Goal: Task Accomplishment & Management: Use online tool/utility

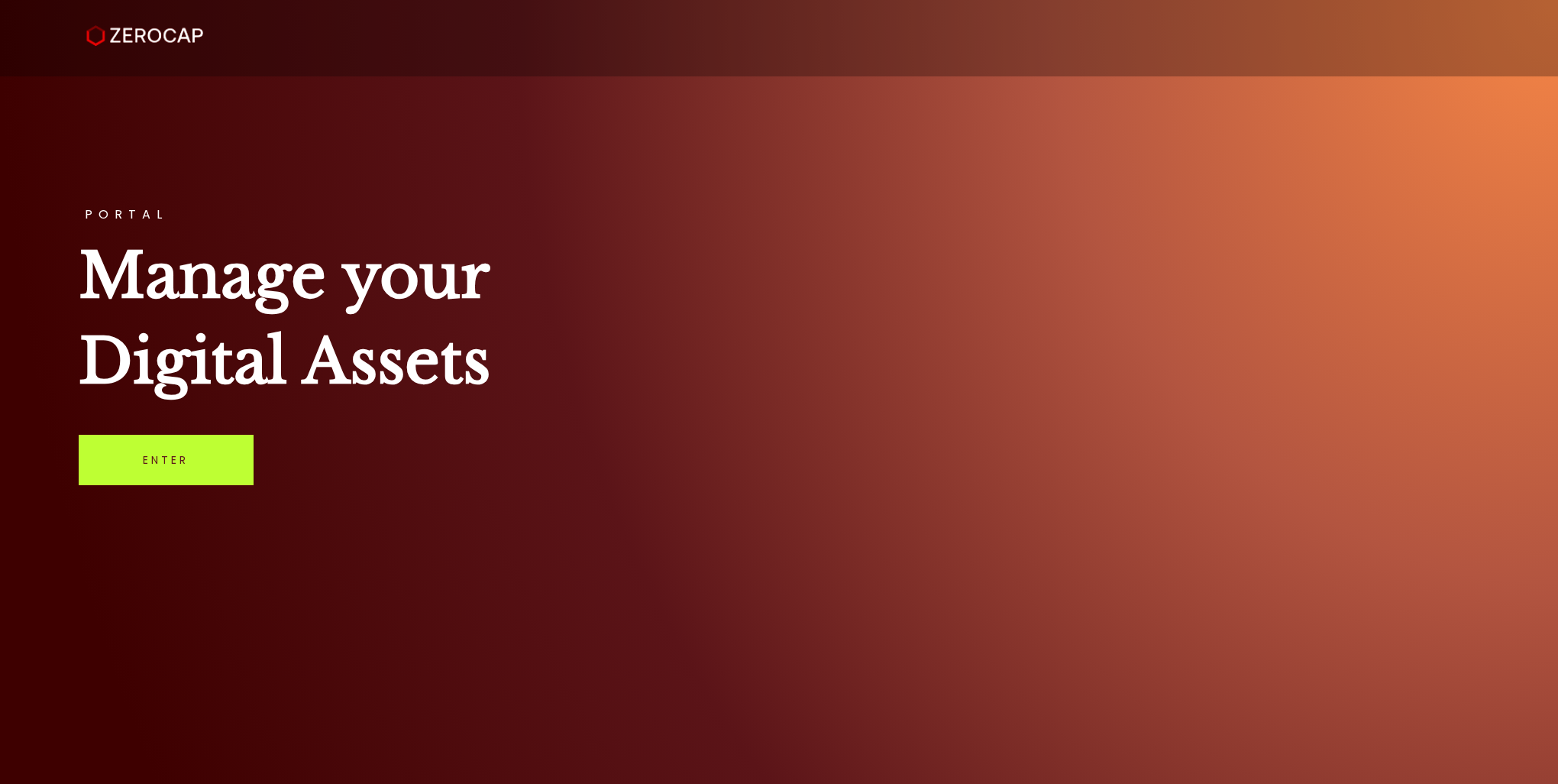
click at [165, 469] on link "Enter" at bounding box center [167, 460] width 175 height 50
click at [181, 469] on link "Enter" at bounding box center [167, 460] width 175 height 50
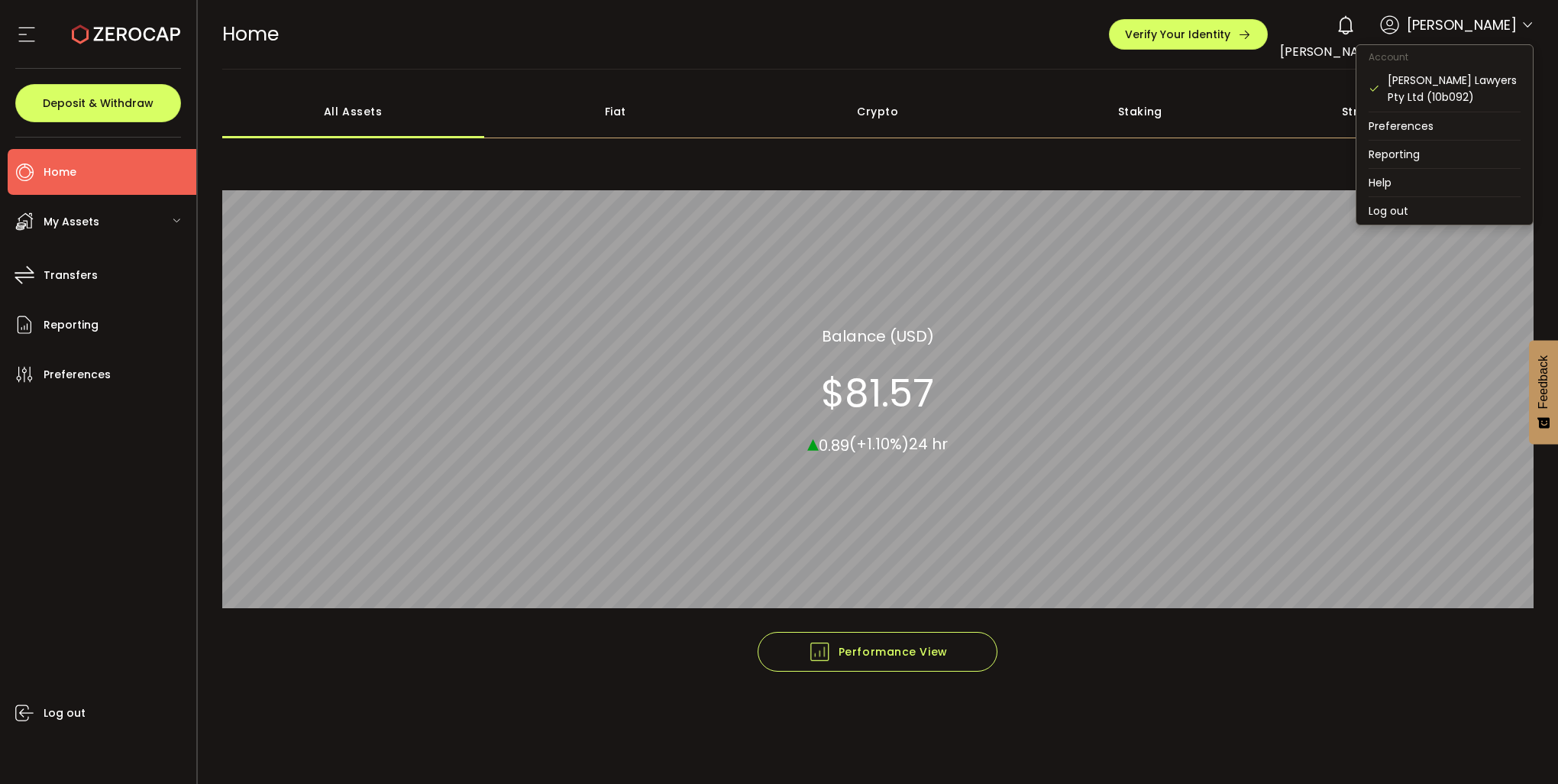
click at [1529, 24] on icon at bounding box center [1528, 25] width 12 height 12
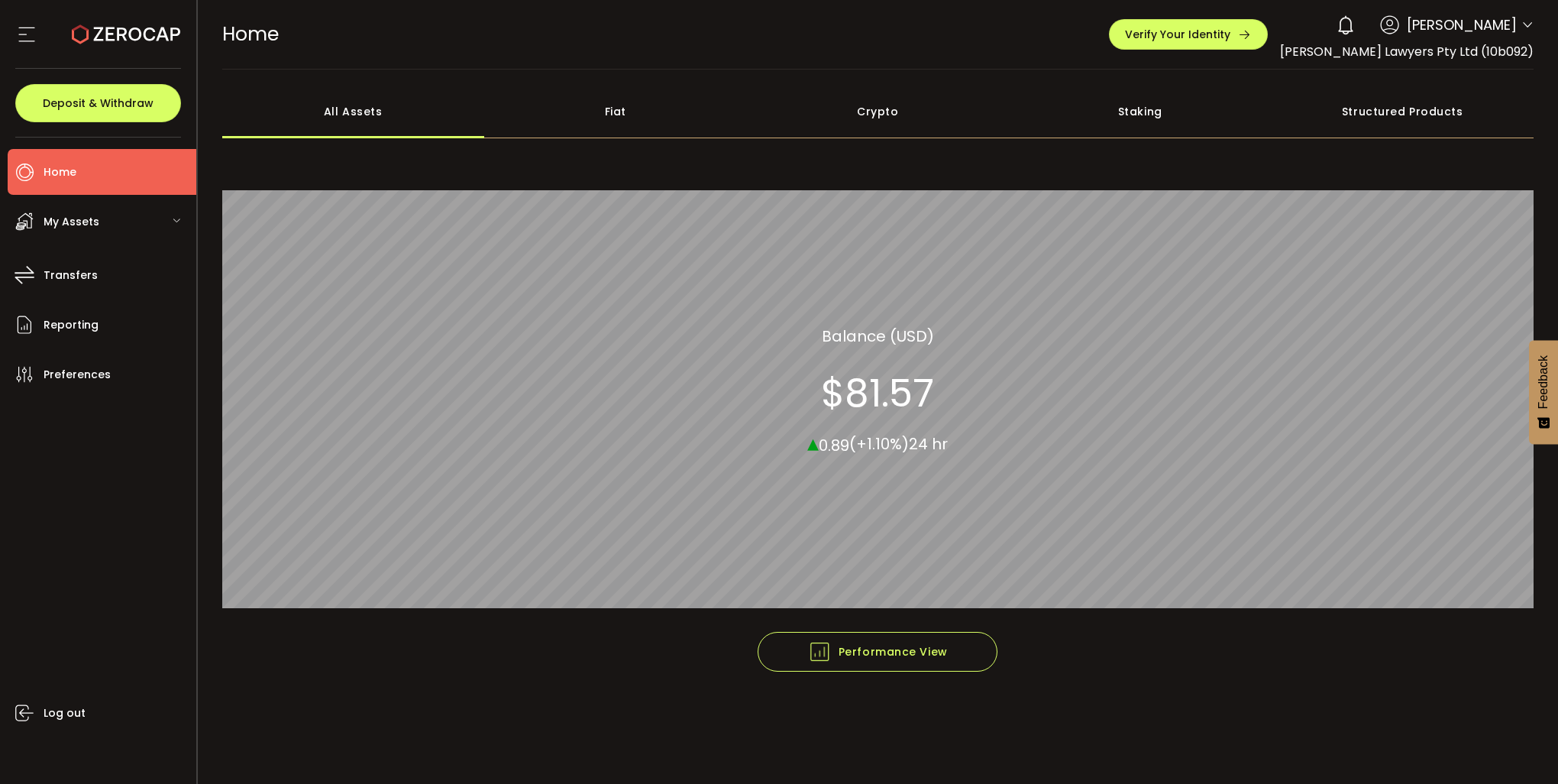
click at [1374, 54] on span "Madison Marcus Lawyers Pty Ltd (10b092)" at bounding box center [1407, 51] width 253 height 17
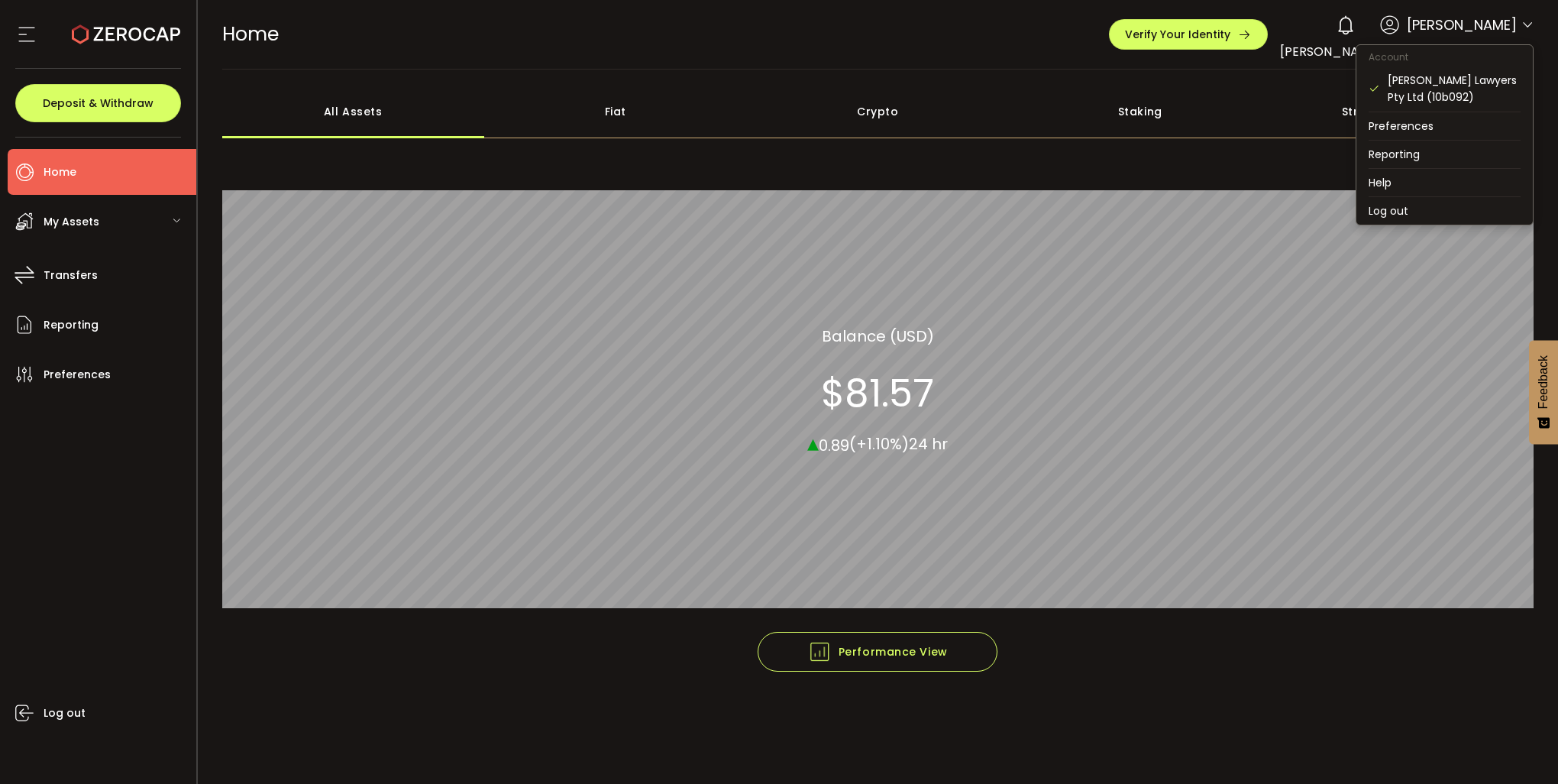
click at [1529, 23] on icon at bounding box center [1528, 25] width 12 height 12
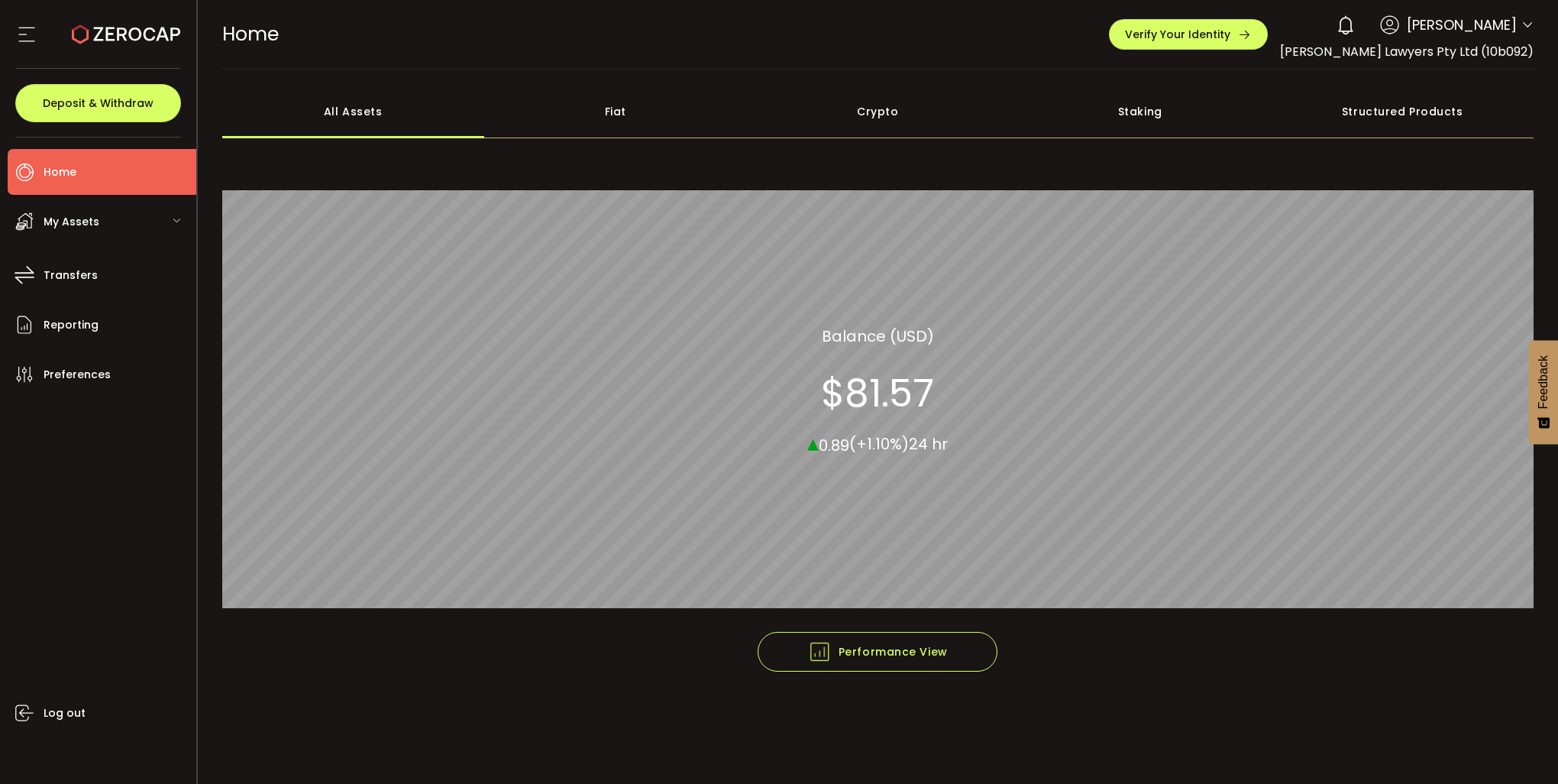
click at [132, 221] on div "My Assets" at bounding box center [102, 221] width 189 height 46
click at [99, 219] on div "My Assets" at bounding box center [102, 221] width 189 height 46
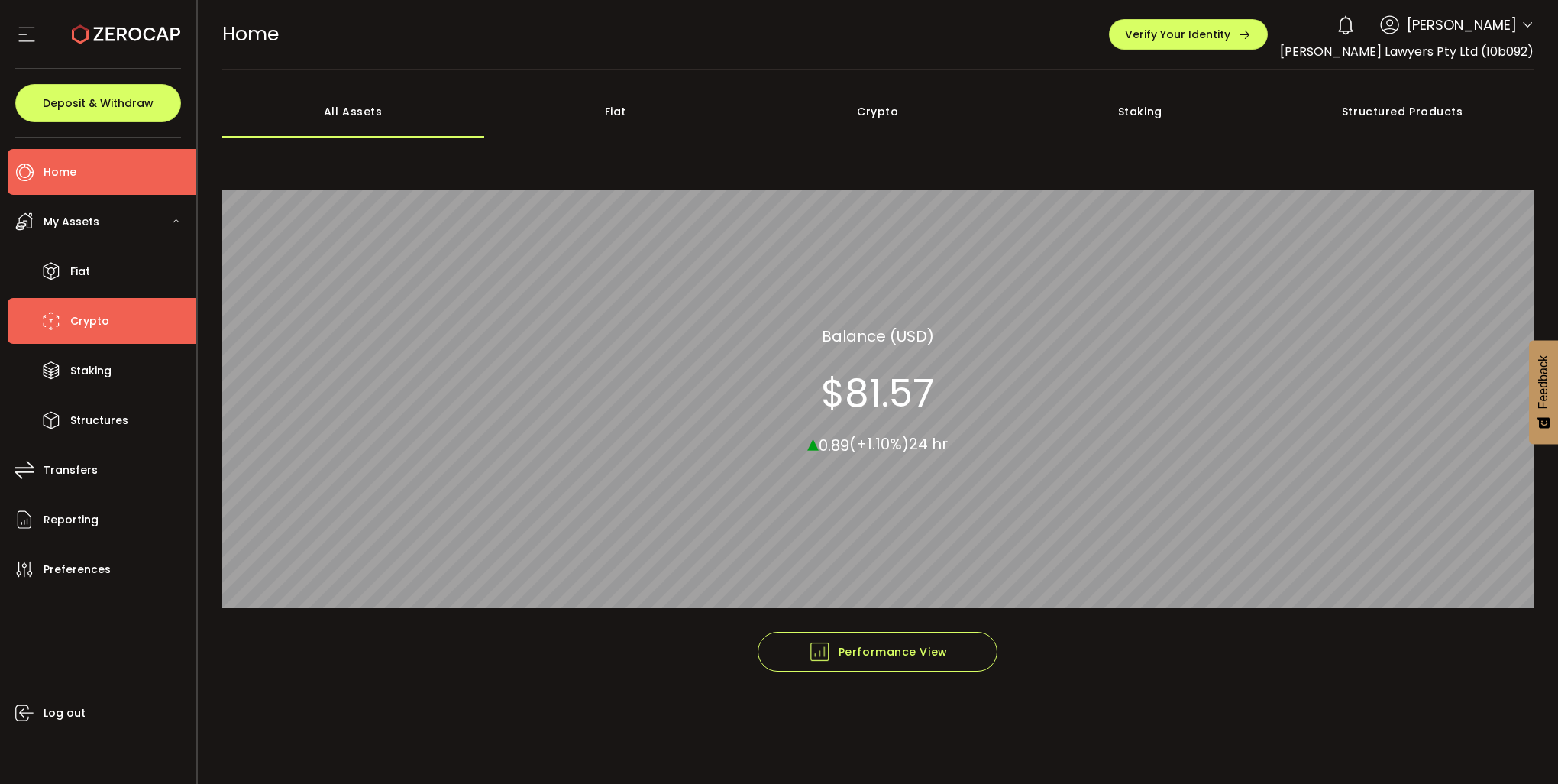
click at [106, 323] on span "Crypto" at bounding box center [89, 322] width 39 height 23
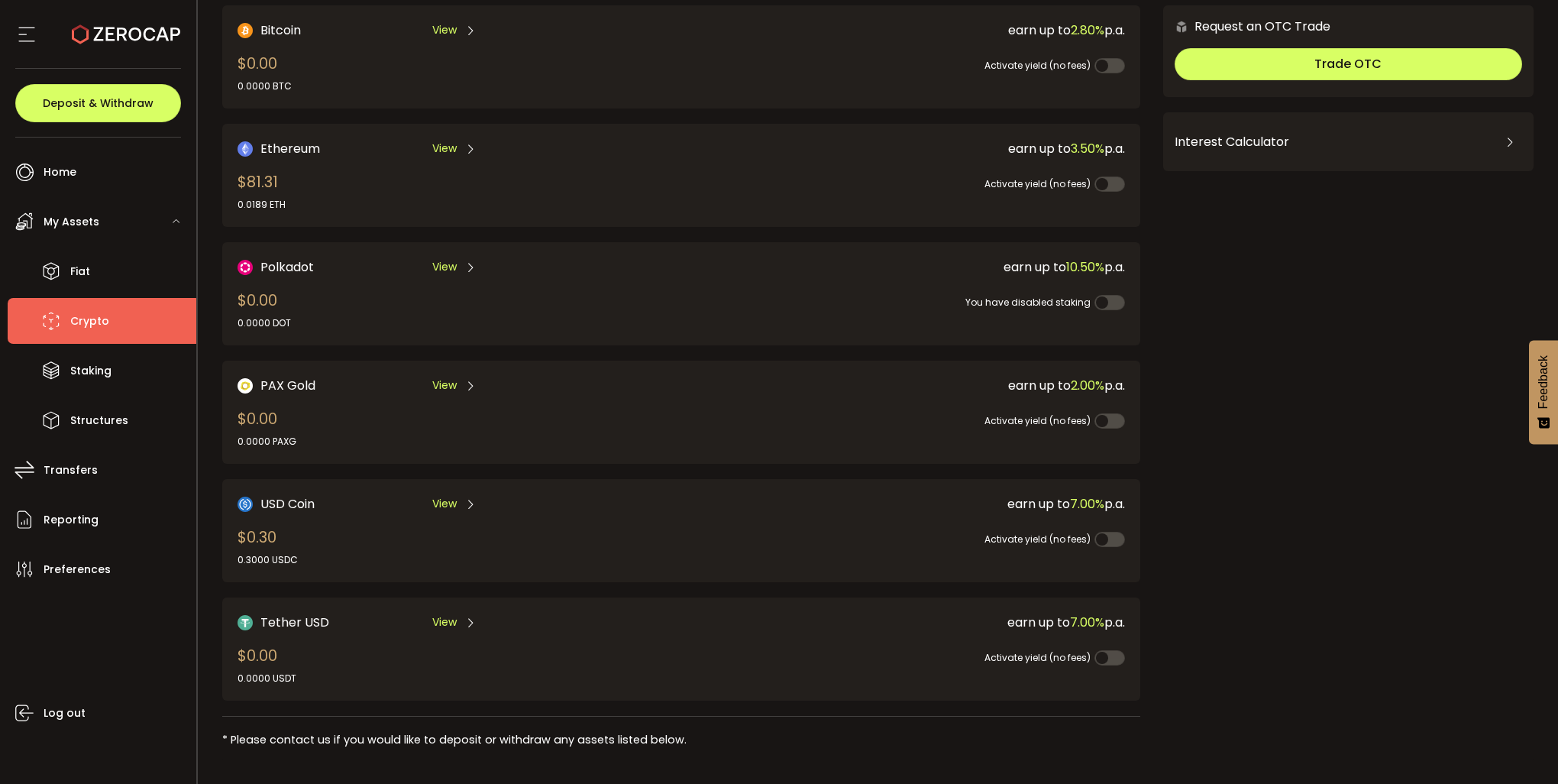
scroll to position [123, 0]
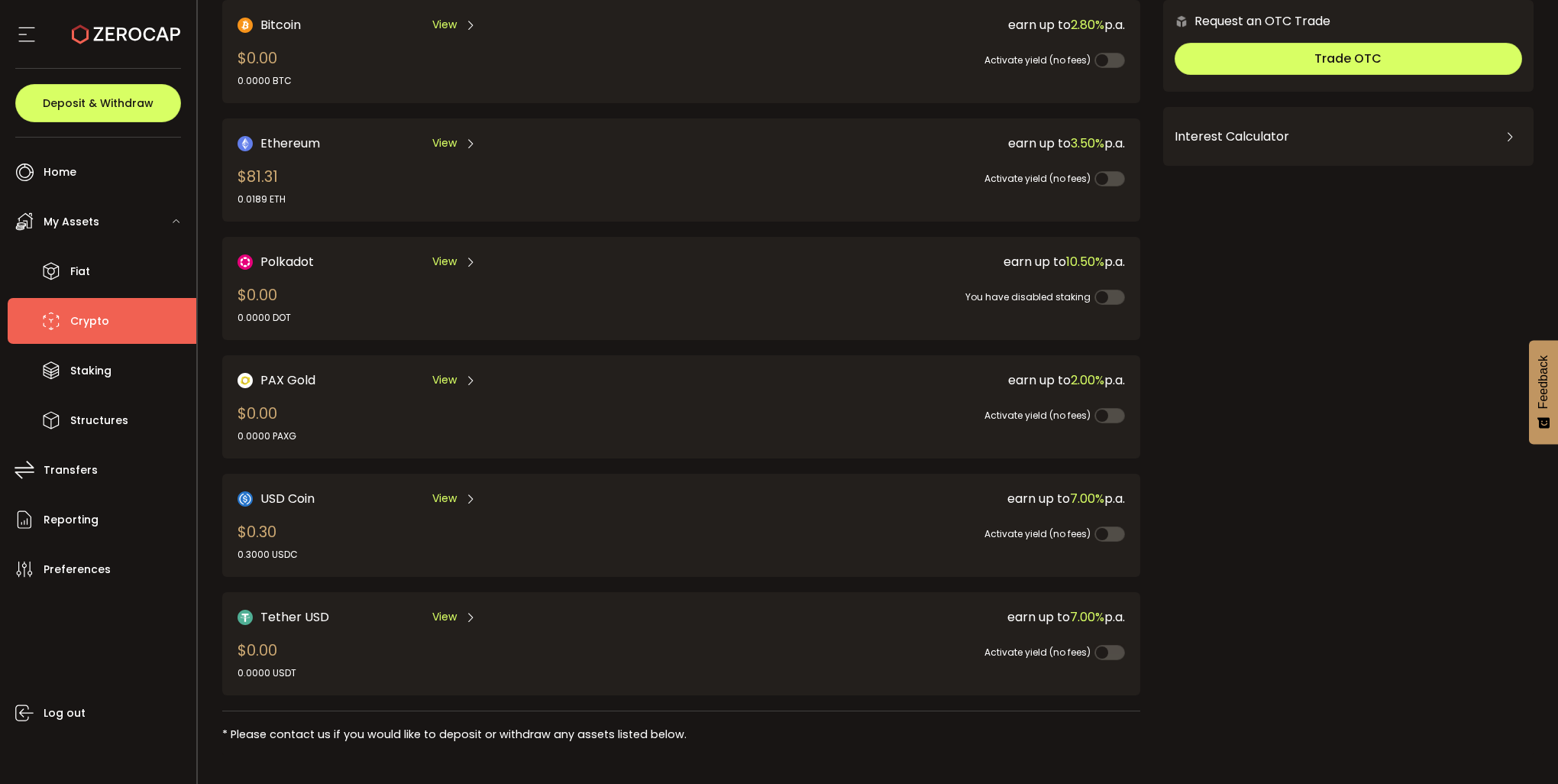
click at [285, 607] on span "Tether USD" at bounding box center [294, 617] width 69 height 19
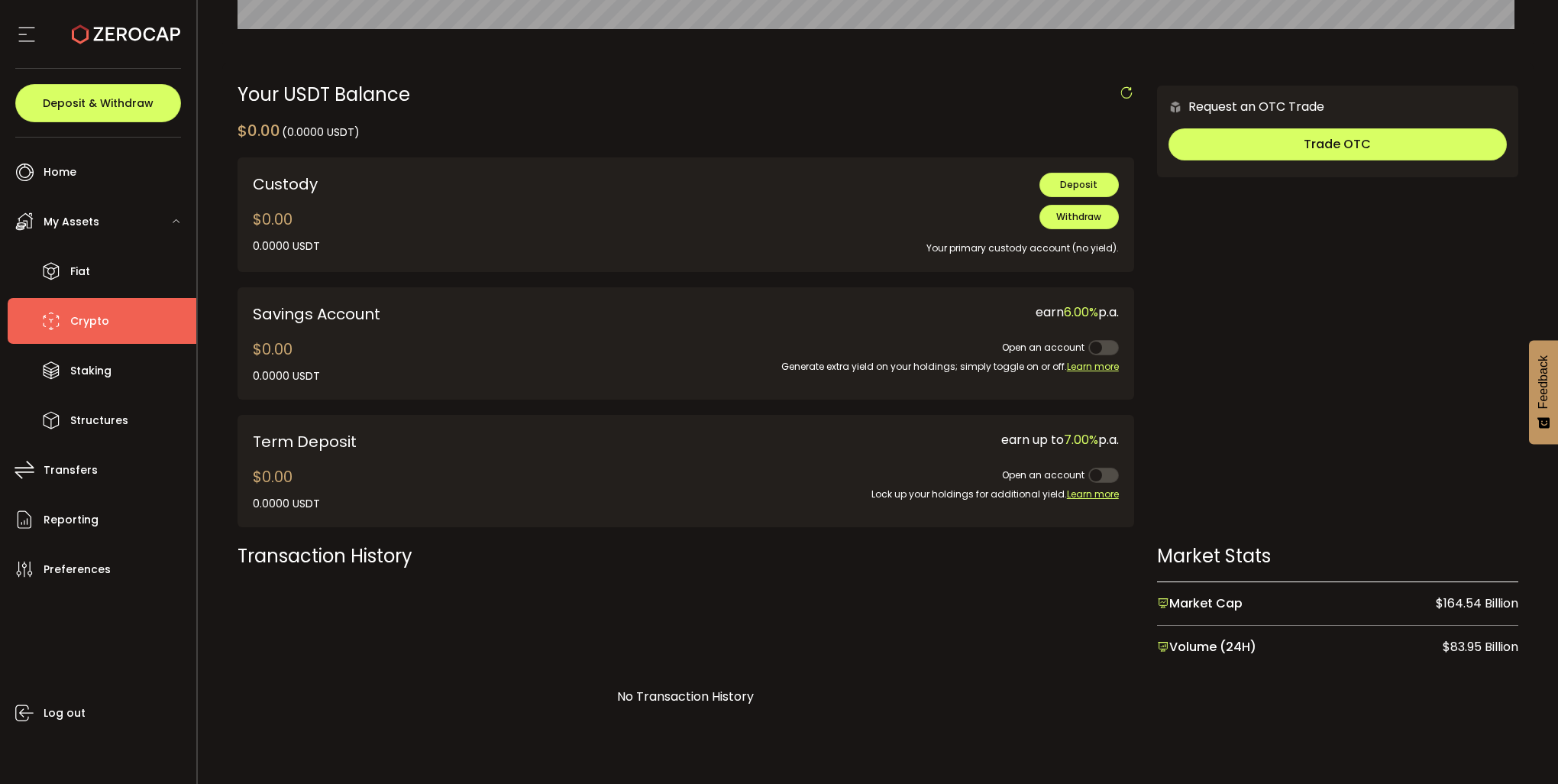
scroll to position [432, 0]
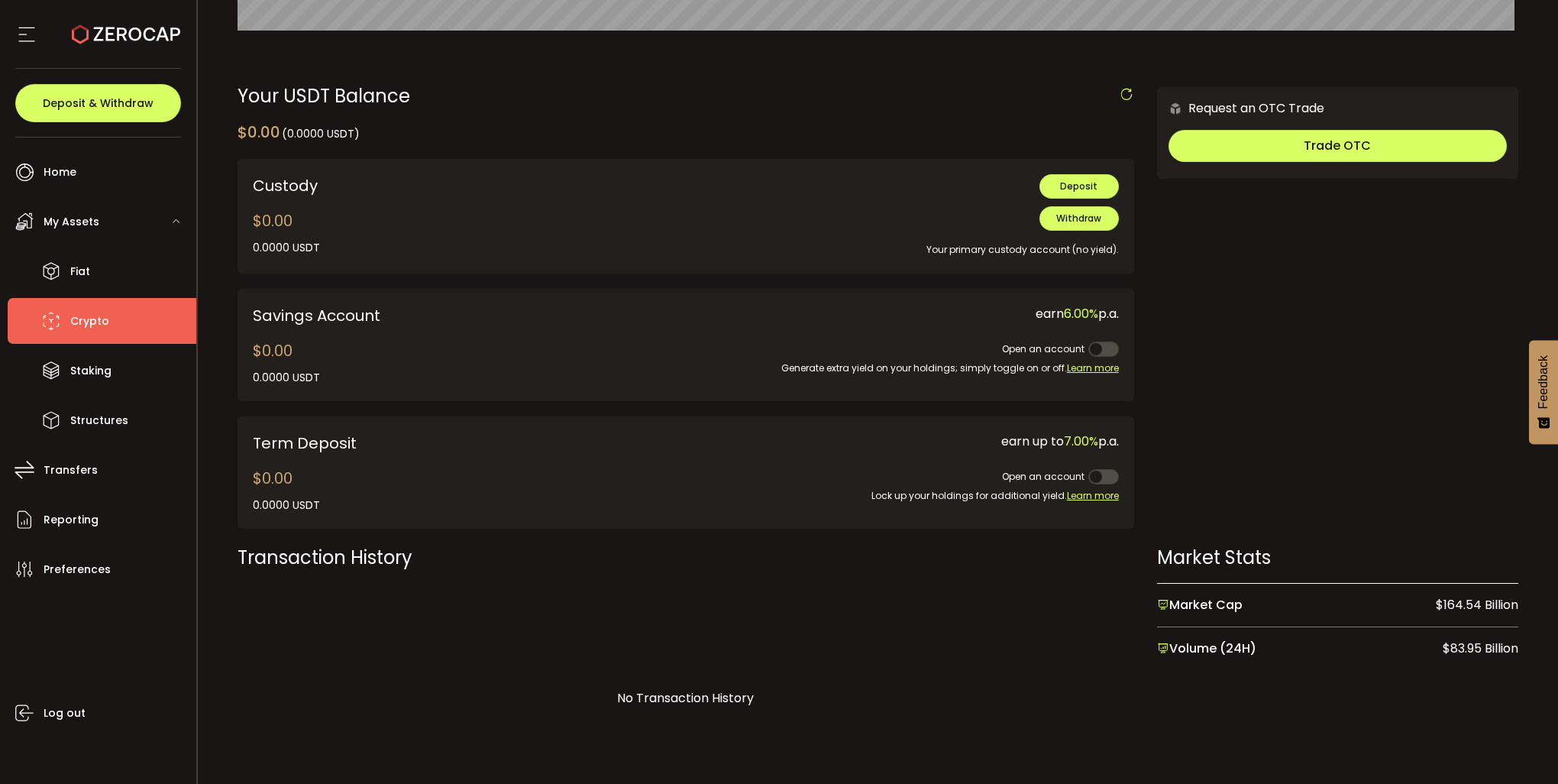
click at [365, 480] on div "Term Deposit $0.00 0.0000 USDT" at bounding box center [426, 473] width 347 height 82
click at [364, 480] on div "Term Deposit $0.00 0.0000 USDT" at bounding box center [426, 473] width 347 height 82
click at [321, 439] on div "Term Deposit" at bounding box center [426, 443] width 347 height 23
click at [318, 441] on div "Term Deposit" at bounding box center [426, 443] width 347 height 23
click at [317, 441] on div "Term Deposit" at bounding box center [426, 443] width 347 height 23
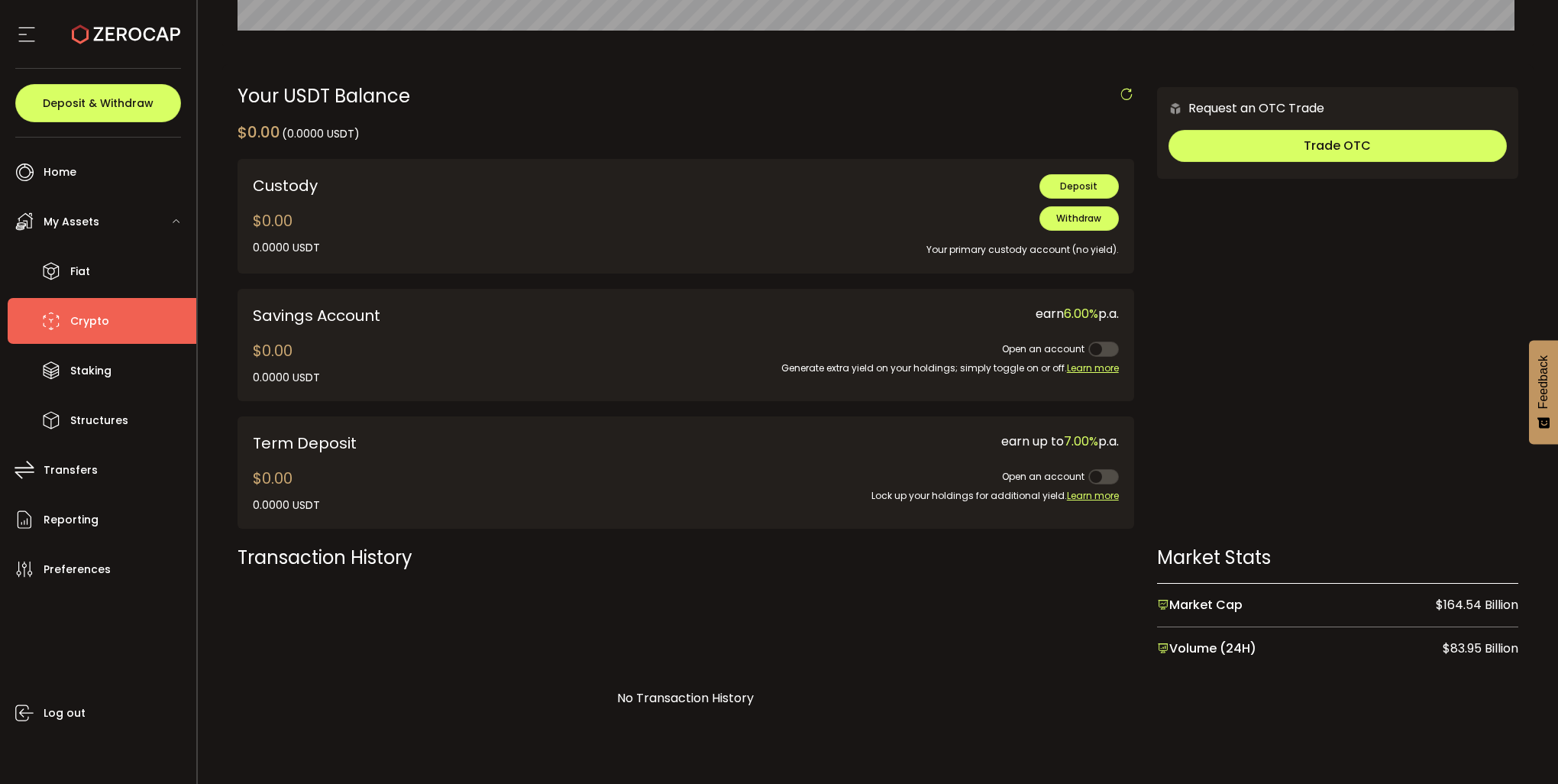
click at [1073, 446] on span "7.00%" at bounding box center [1082, 441] width 35 height 17
click at [1097, 479] on span at bounding box center [1103, 477] width 30 height 16
click at [1027, 447] on span "earn up to 7.00% p.a." at bounding box center [1061, 441] width 118 height 17
click at [285, 186] on div "Custody" at bounding box center [426, 186] width 347 height 23
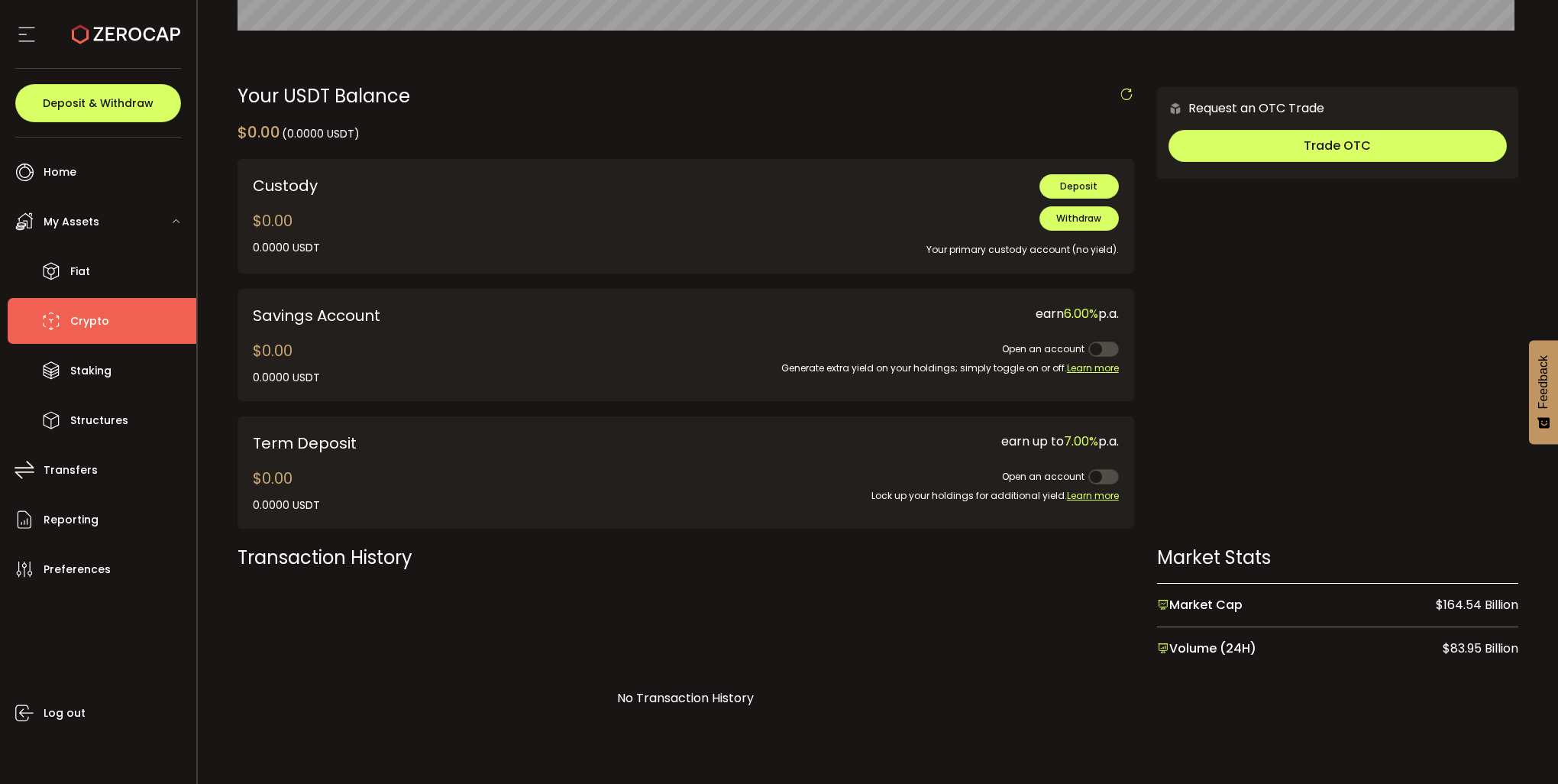
click at [285, 186] on div "Custody" at bounding box center [426, 186] width 347 height 23
click at [1074, 182] on span "Deposit" at bounding box center [1078, 186] width 37 height 13
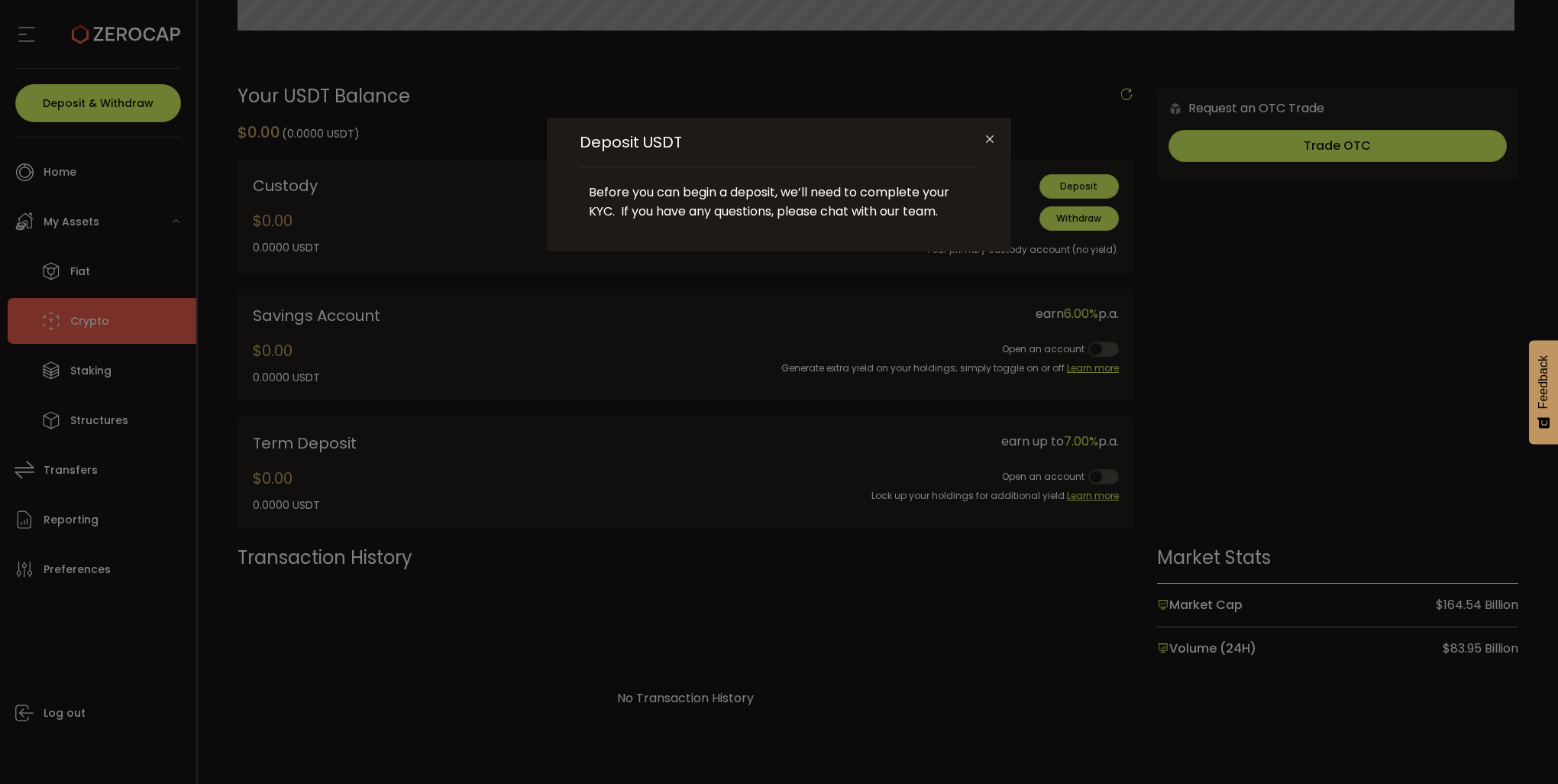
click at [1060, 190] on div "Deposit USDT Before you can begin a deposit, we’ll need to complete your KYC. I…" at bounding box center [779, 392] width 1558 height 784
click at [994, 142] on icon "Close" at bounding box center [990, 139] width 12 height 12
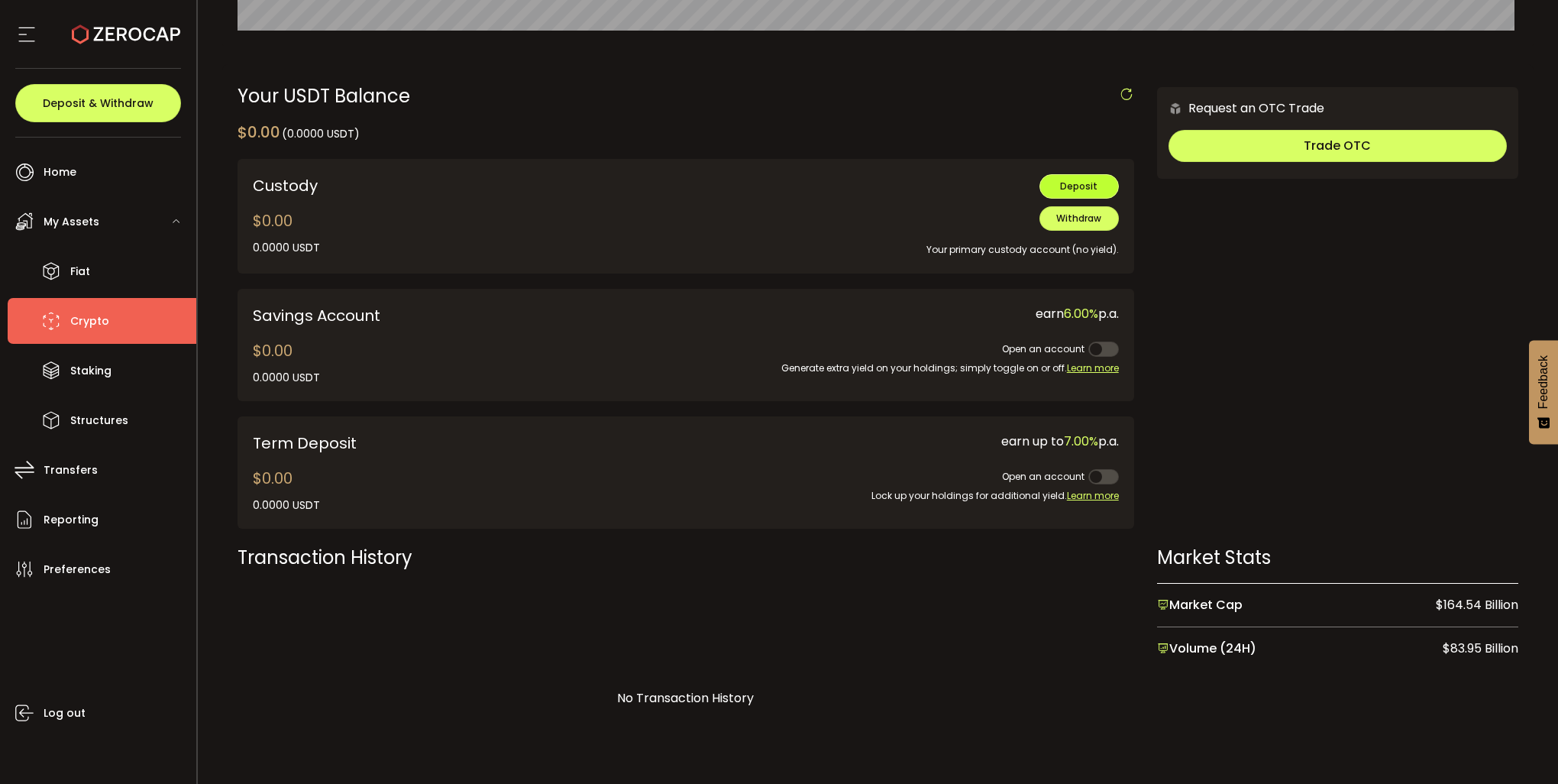
click at [1068, 188] on span "Deposit" at bounding box center [1078, 186] width 37 height 13
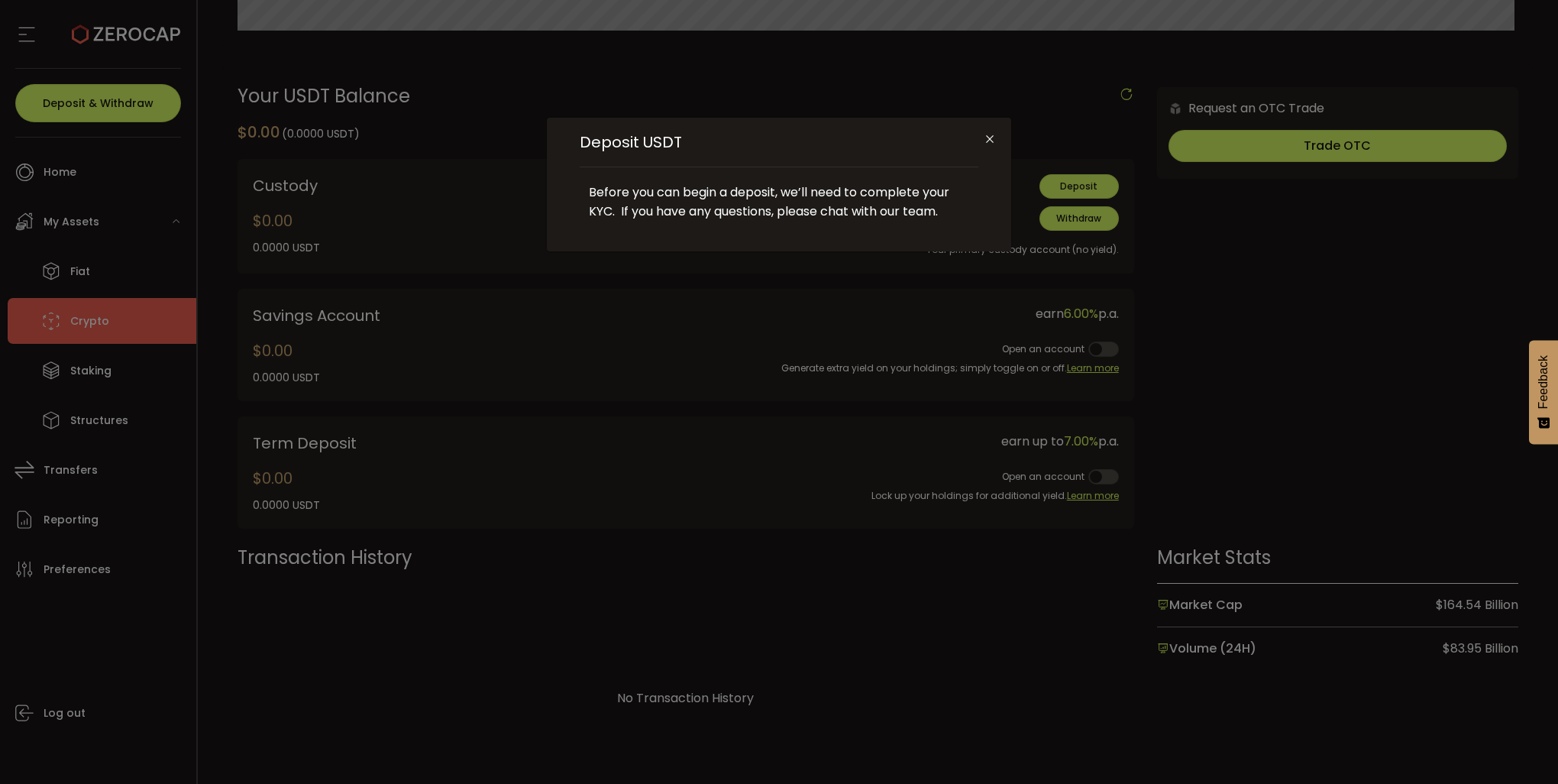
click at [992, 142] on icon "Close" at bounding box center [990, 139] width 12 height 12
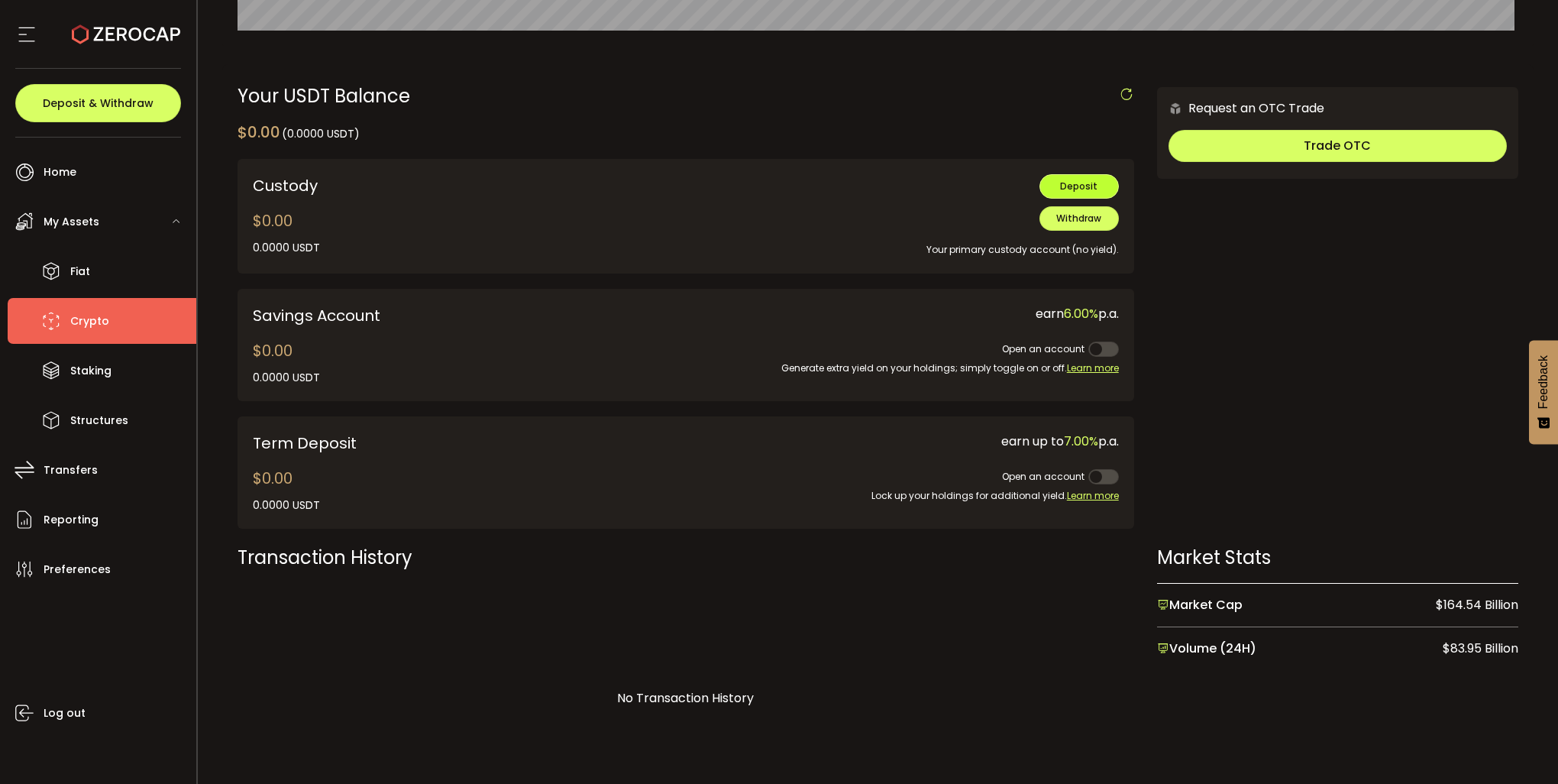
click at [1064, 192] on span "Deposit" at bounding box center [1078, 186] width 37 height 13
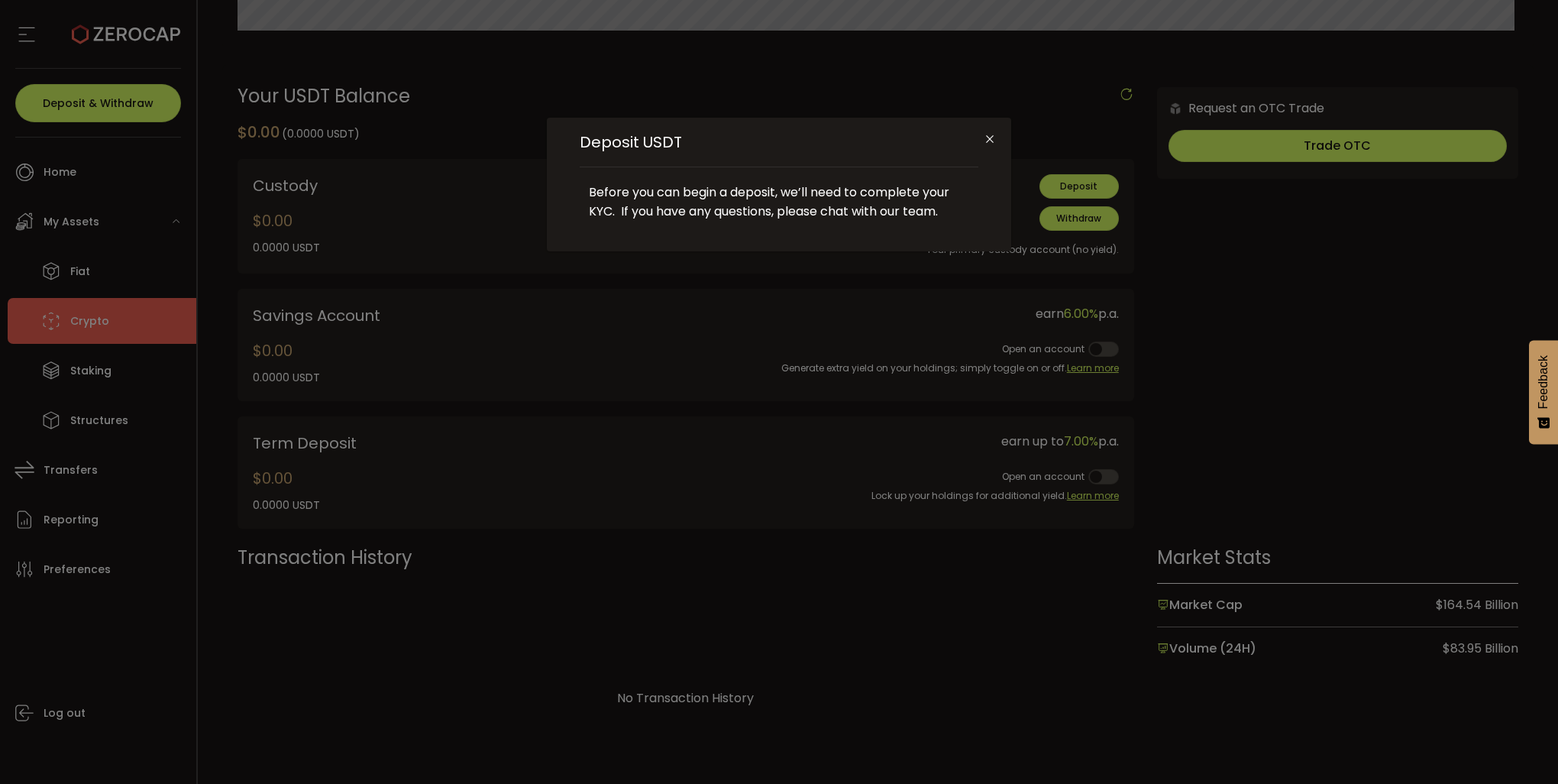
click at [988, 144] on icon "Close" at bounding box center [990, 139] width 12 height 12
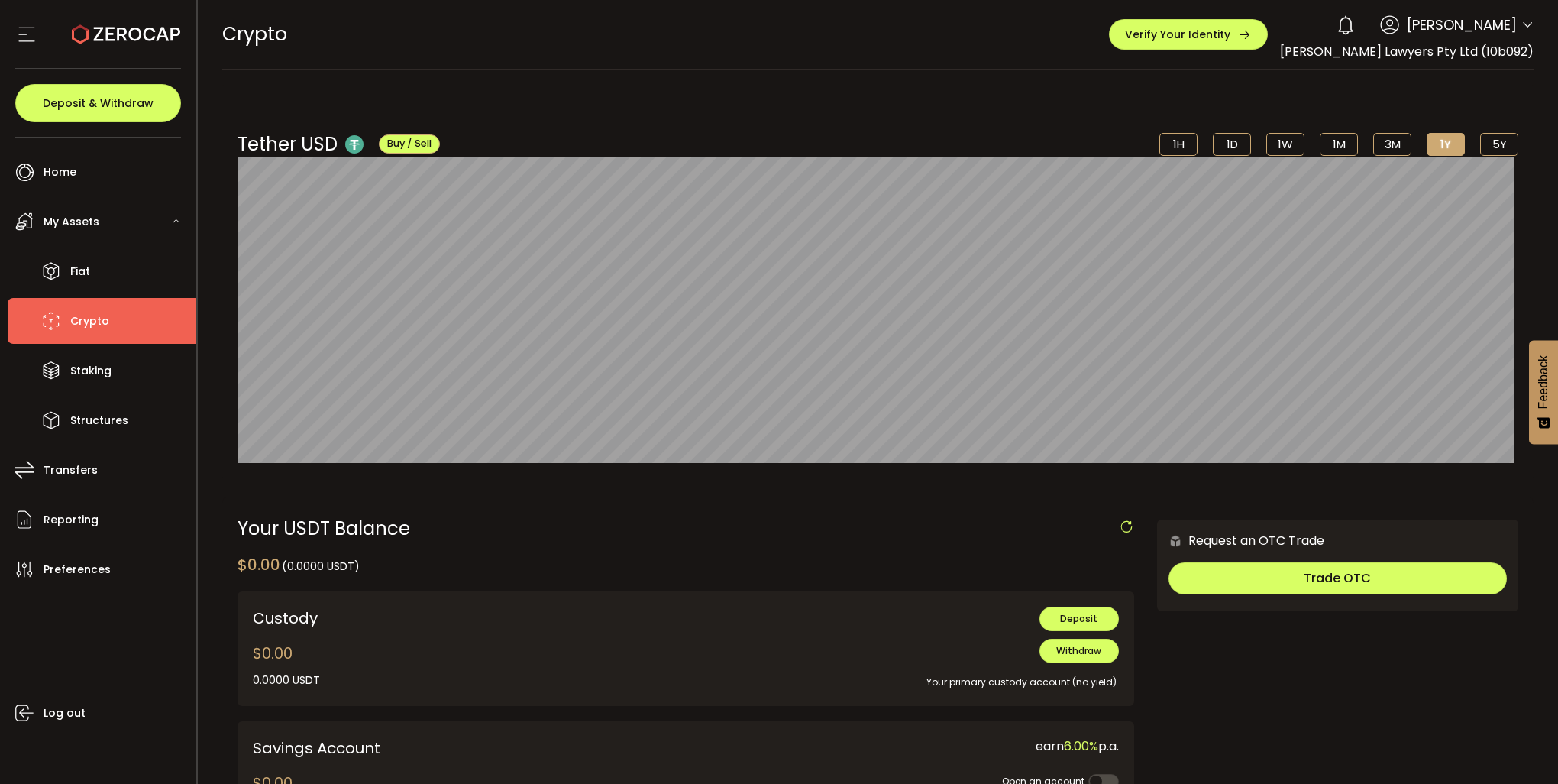
scroll to position [458, 0]
